Goal: Task Accomplishment & Management: Use online tool/utility

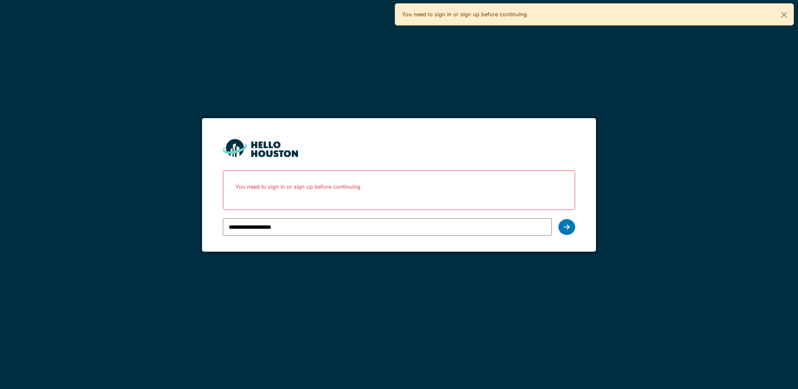
click at [496, 229] on input "**********" at bounding box center [387, 227] width 328 height 18
type input "**********"
click at [571, 229] on div at bounding box center [566, 227] width 17 height 16
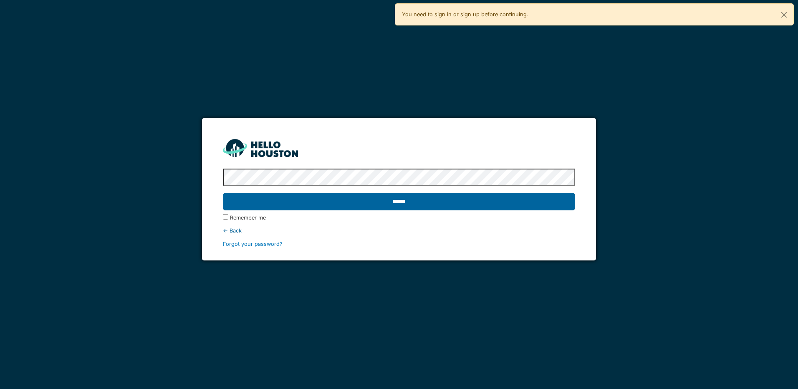
click at [365, 200] on input "******" at bounding box center [399, 202] width 352 height 18
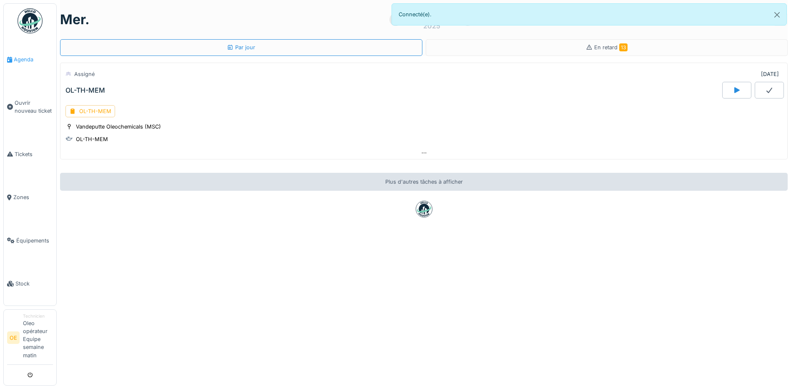
click at [35, 60] on span "Agenda" at bounding box center [33, 59] width 39 height 8
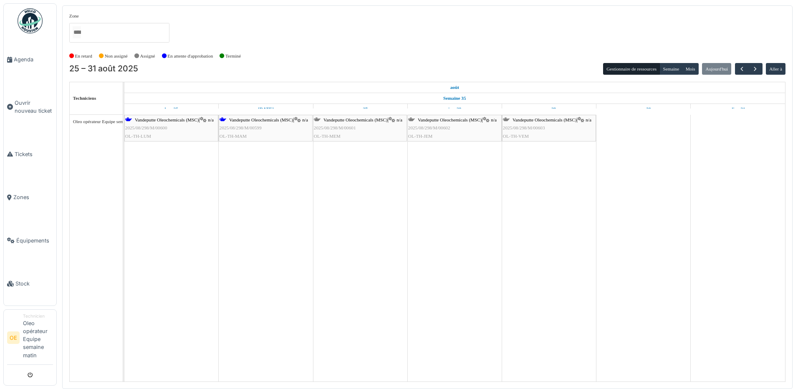
click at [341, 130] on span "2025/08/298/M/00601" at bounding box center [335, 127] width 42 height 5
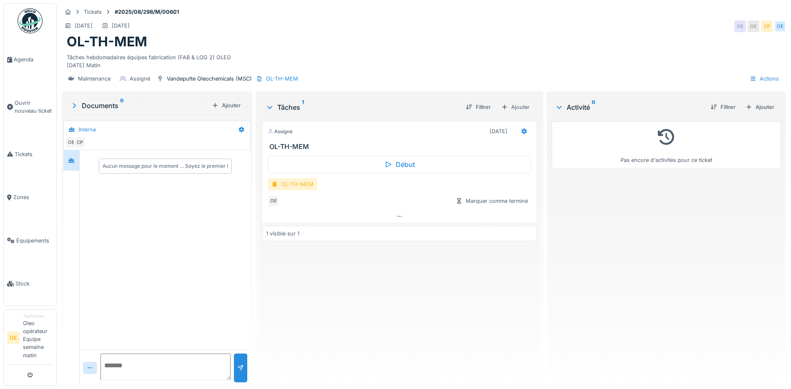
click at [297, 189] on div "OL-TH-MEM" at bounding box center [293, 184] width 50 height 12
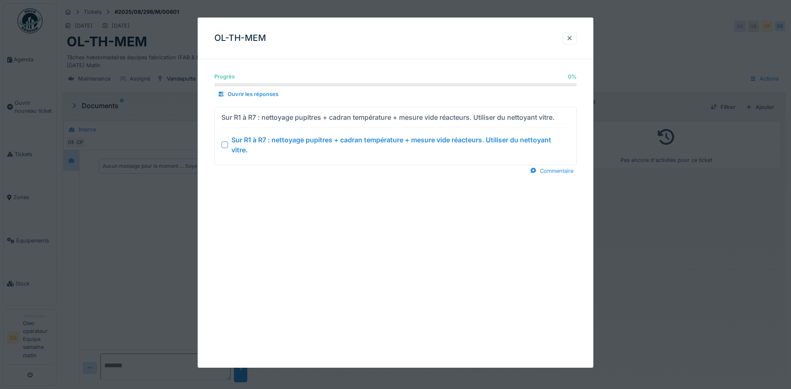
drag, startPoint x: 225, startPoint y: 145, endPoint x: 230, endPoint y: 147, distance: 5.4
click at [225, 145] on div at bounding box center [224, 144] width 7 height 7
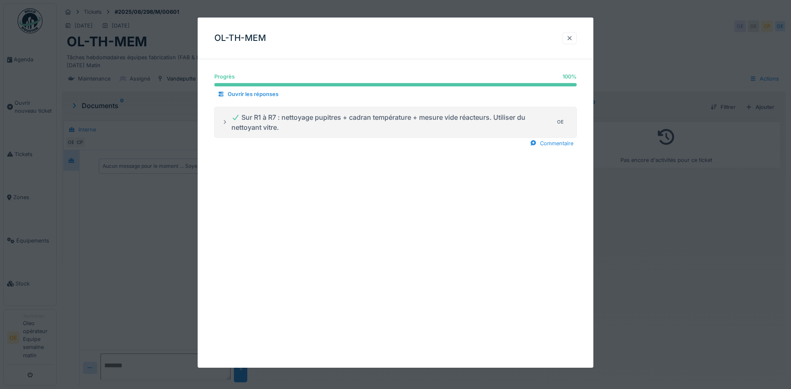
click at [573, 41] on div at bounding box center [569, 38] width 7 height 8
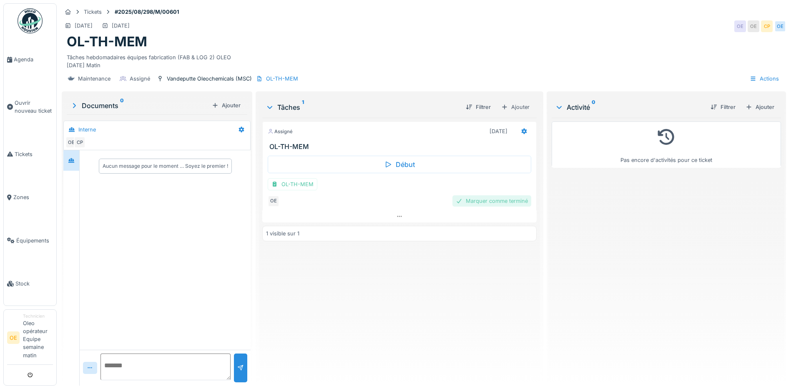
click at [470, 204] on div "Marquer comme terminé" at bounding box center [492, 200] width 79 height 11
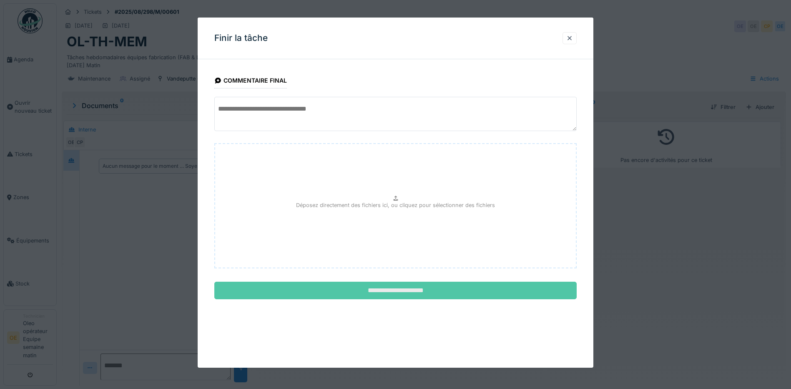
click at [388, 294] on input "**********" at bounding box center [395, 291] width 362 height 18
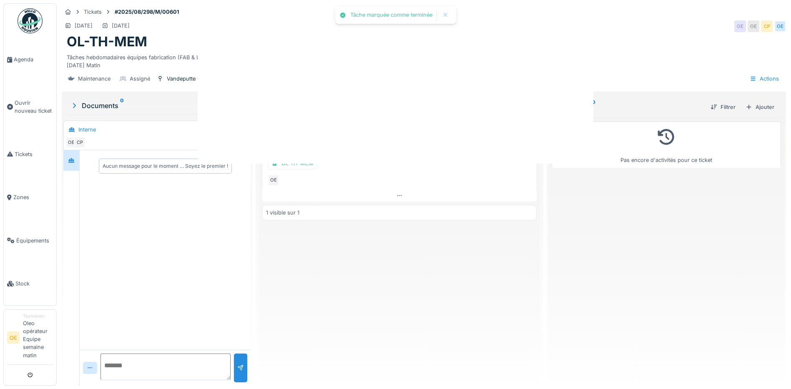
click at [390, 293] on div "Tâche marquée comme terminée Annuler Tickets #2025/08/298/M/00601 27/08/2025 27…" at bounding box center [424, 194] width 735 height 389
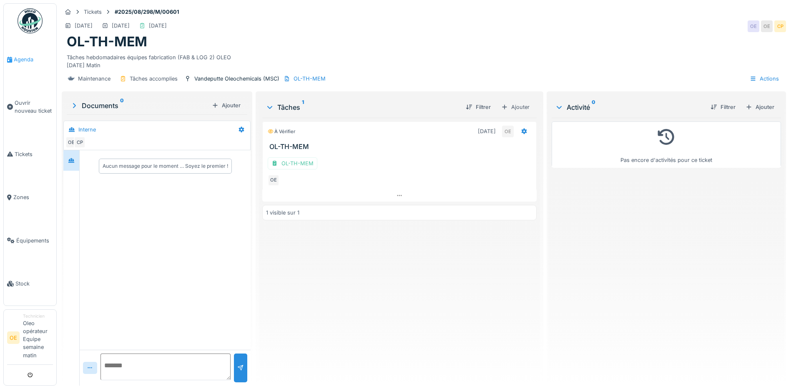
click at [27, 65] on link "Agenda" at bounding box center [30, 59] width 53 height 43
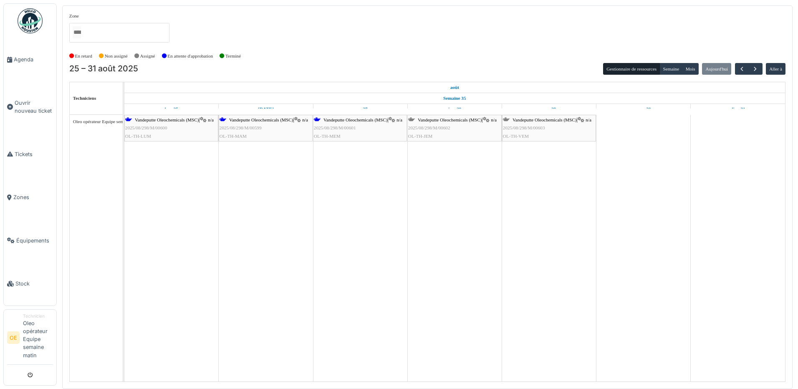
click at [262, 131] on div "Vandeputte Oleochemicals (MSC) | n/a 2025/08/298/M/00599 OL-TH-MAM" at bounding box center [265, 128] width 92 height 24
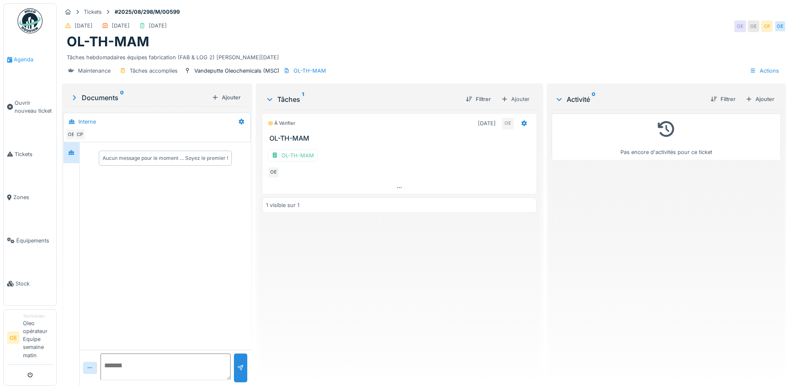
click at [20, 60] on span "Agenda" at bounding box center [33, 59] width 39 height 8
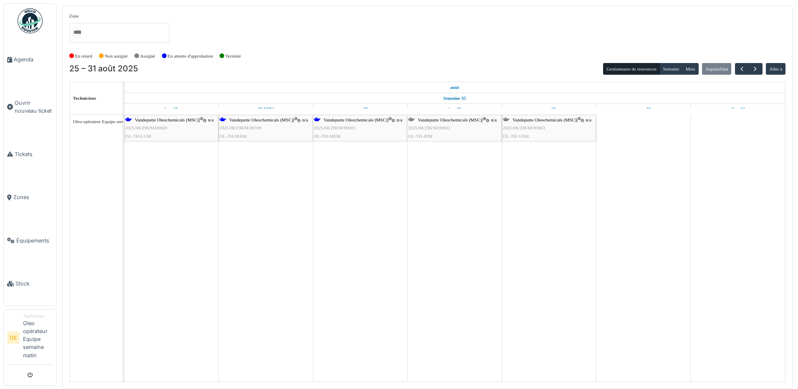
click at [458, 125] on div "[PERSON_NAME] Oleochemicals (MSC) | n/a 2025/08/298/M/00602 OL-TH-JEM" at bounding box center [454, 128] width 93 height 24
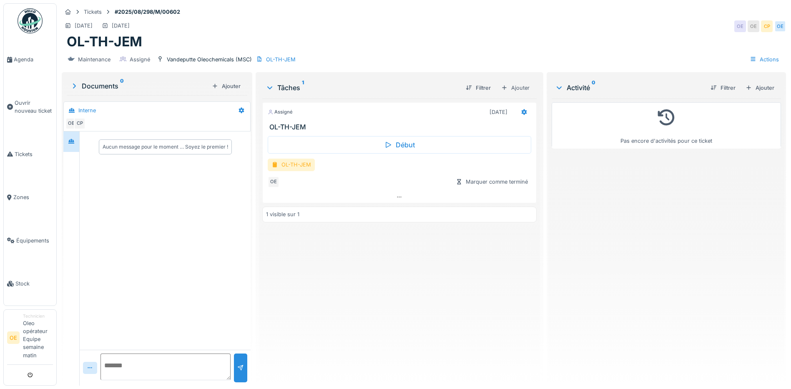
click at [292, 166] on div "OL-TH-JEM" at bounding box center [291, 165] width 47 height 12
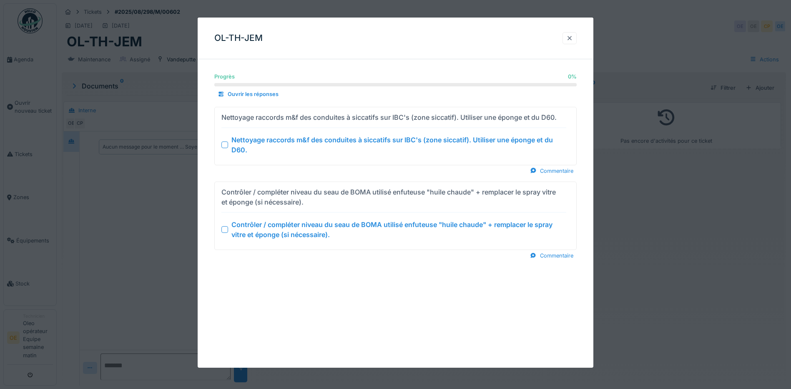
click at [573, 40] on div at bounding box center [569, 38] width 7 height 8
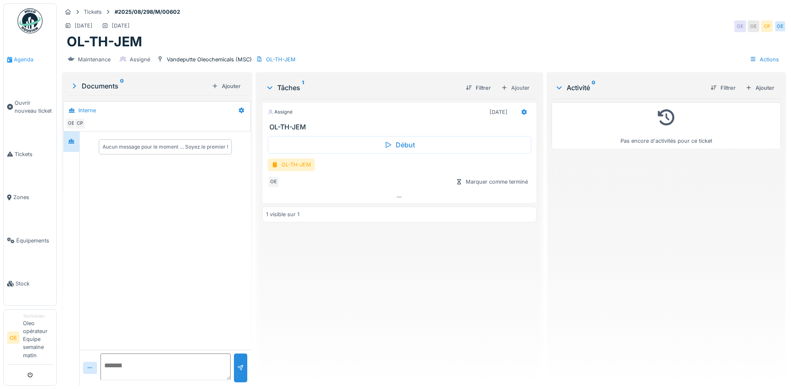
click at [26, 62] on span "Agenda" at bounding box center [33, 59] width 39 height 8
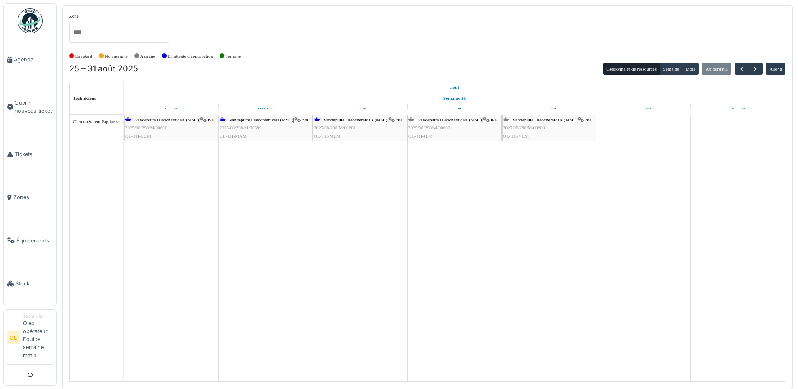
click at [347, 133] on div "Vandeputte Oleochemicals (MSC) | n/a 2025/08/298/M/00601 OL-TH-MEM" at bounding box center [360, 128] width 92 height 24
